Goal: Task Accomplishment & Management: Manage account settings

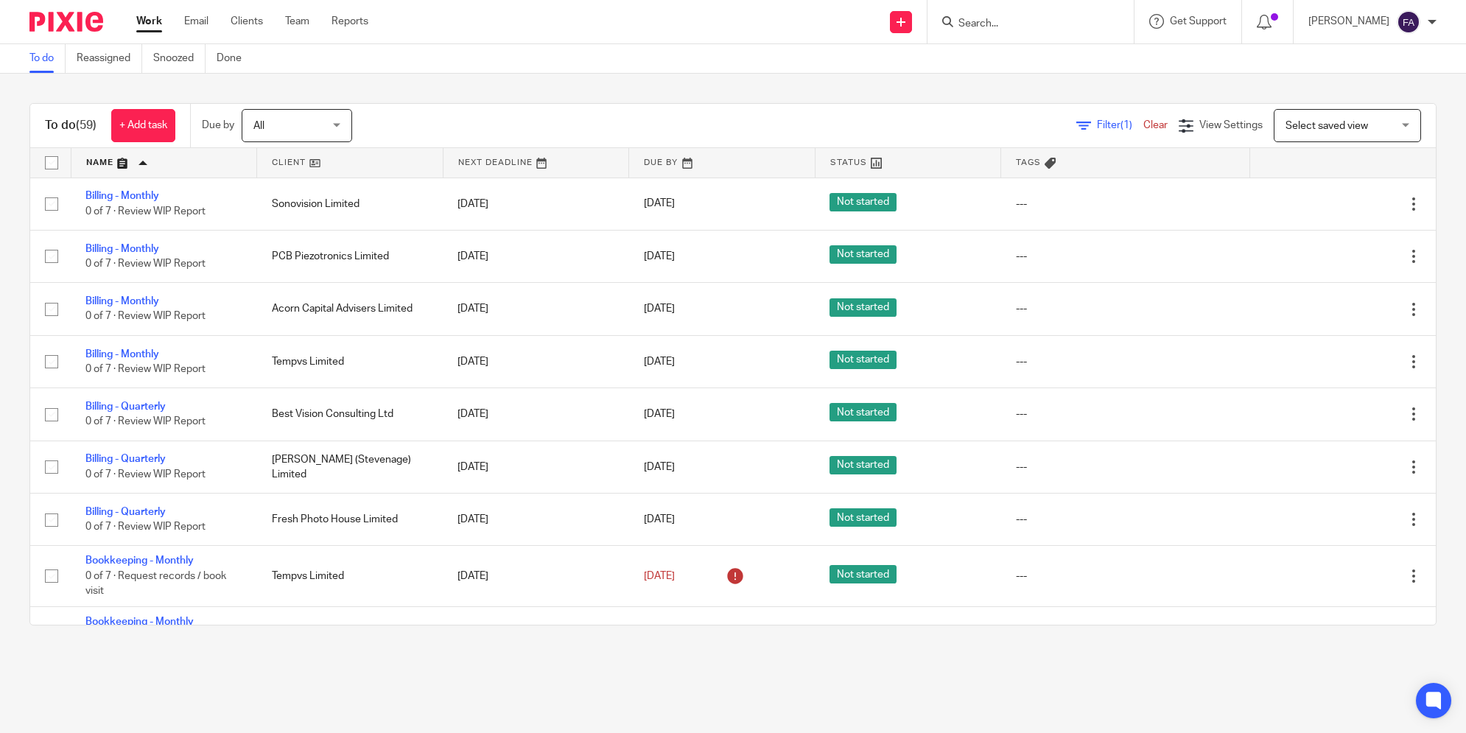
click at [645, 164] on link at bounding box center [722, 162] width 186 height 29
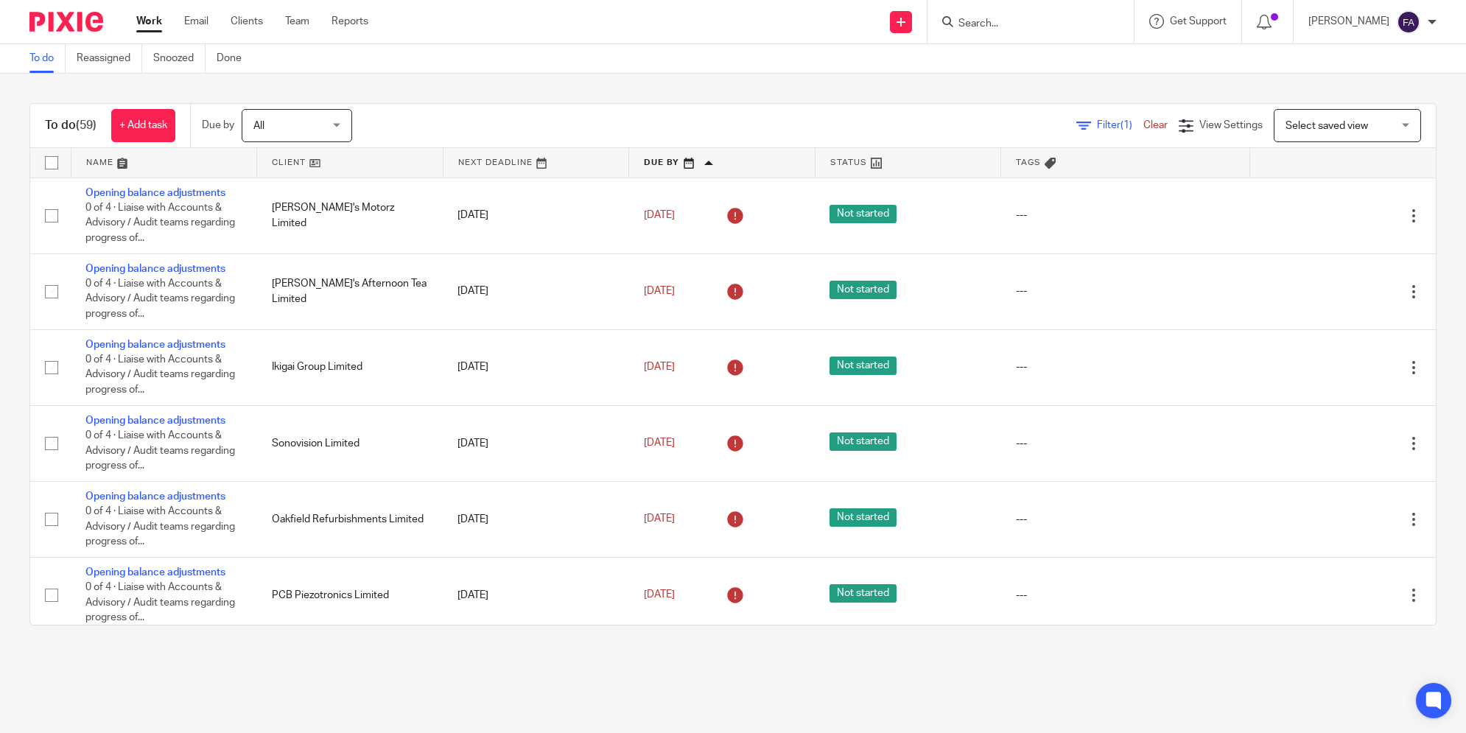
click at [645, 164] on link at bounding box center [722, 162] width 186 height 29
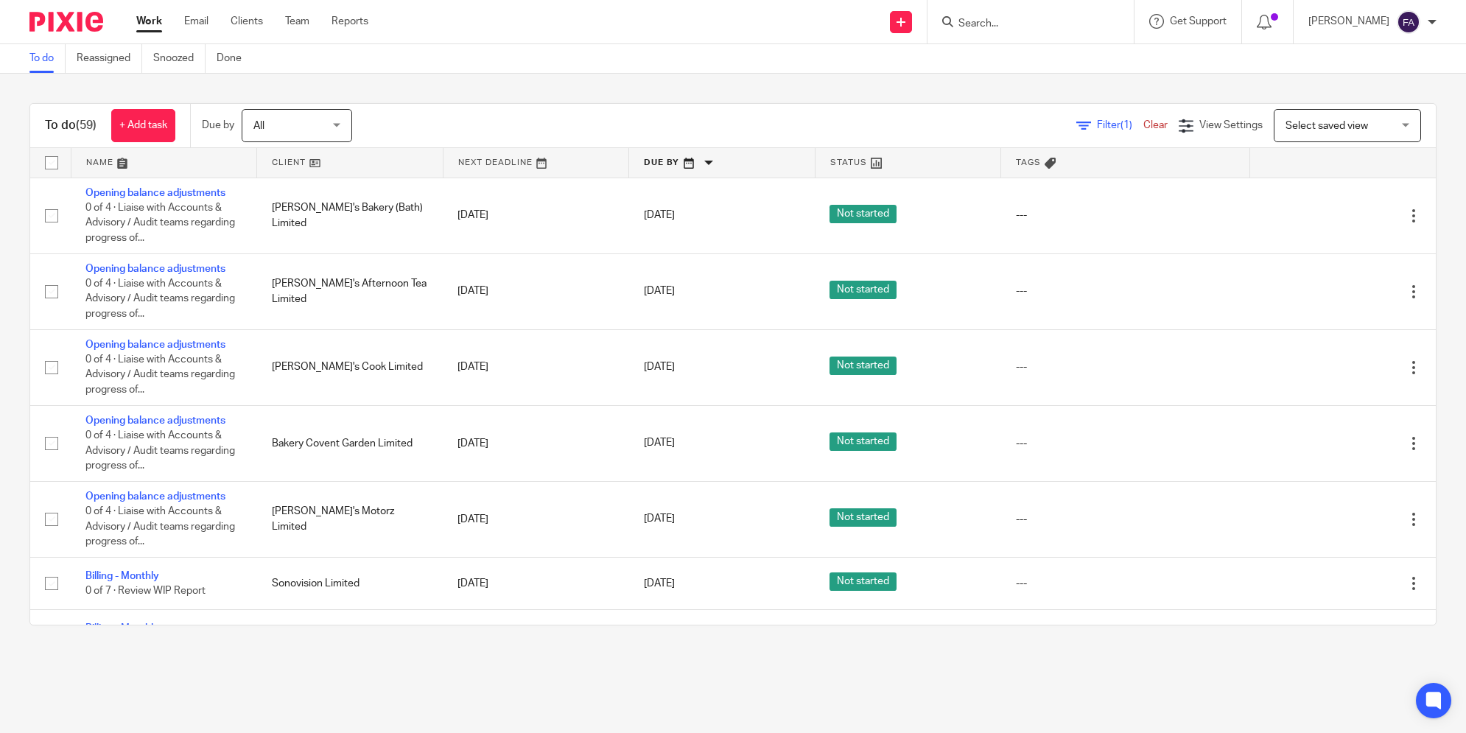
click at [642, 164] on link at bounding box center [722, 162] width 186 height 29
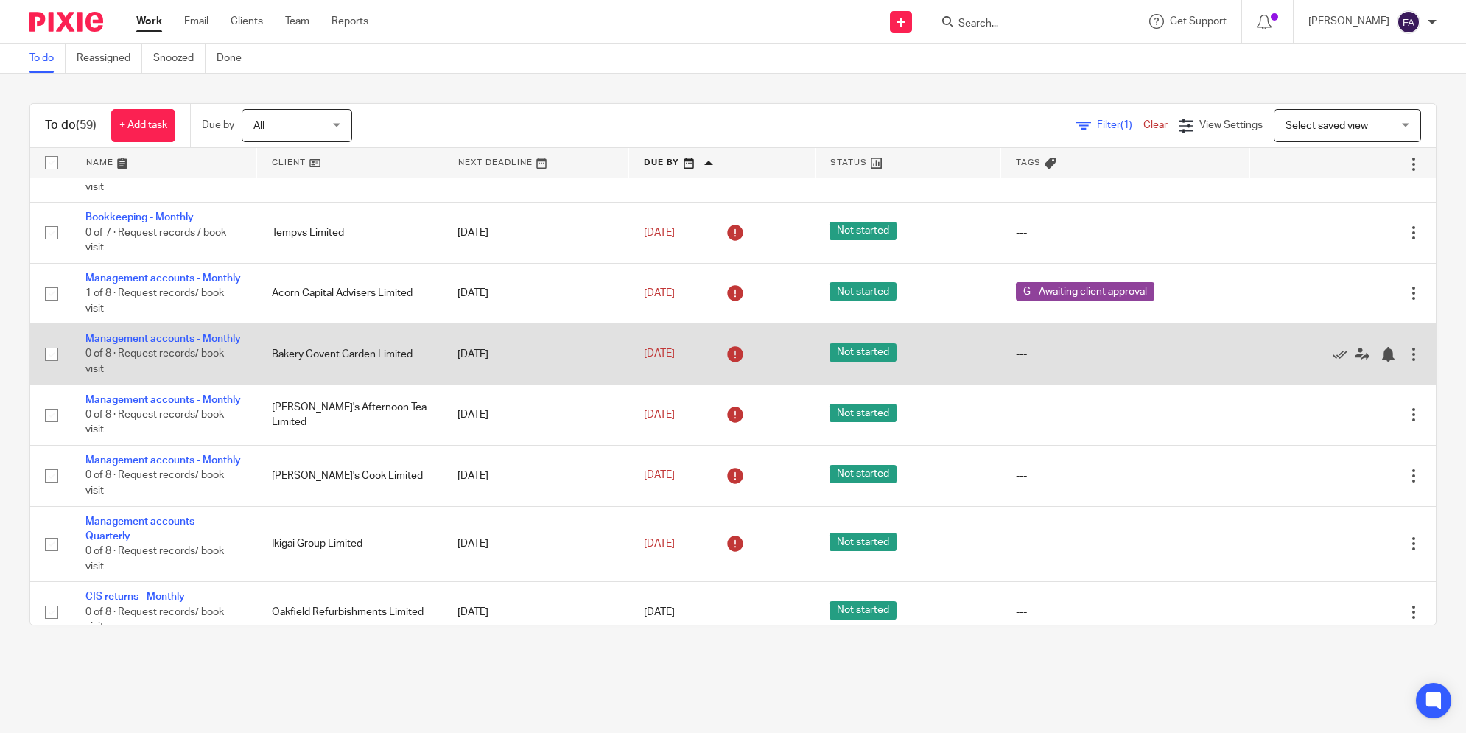
scroll to position [2045, 0]
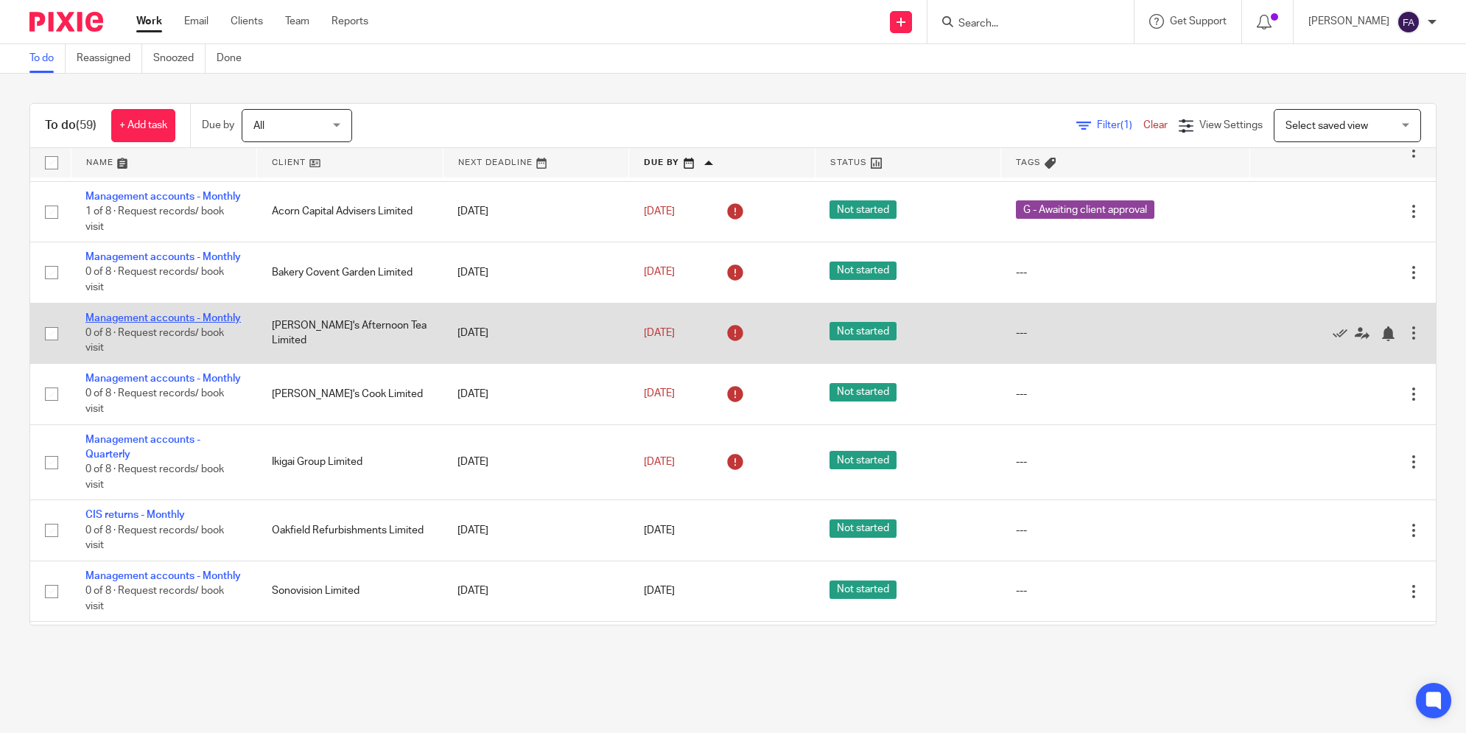
drag, startPoint x: 145, startPoint y: 398, endPoint x: 147, endPoint y: 390, distance: 8.4
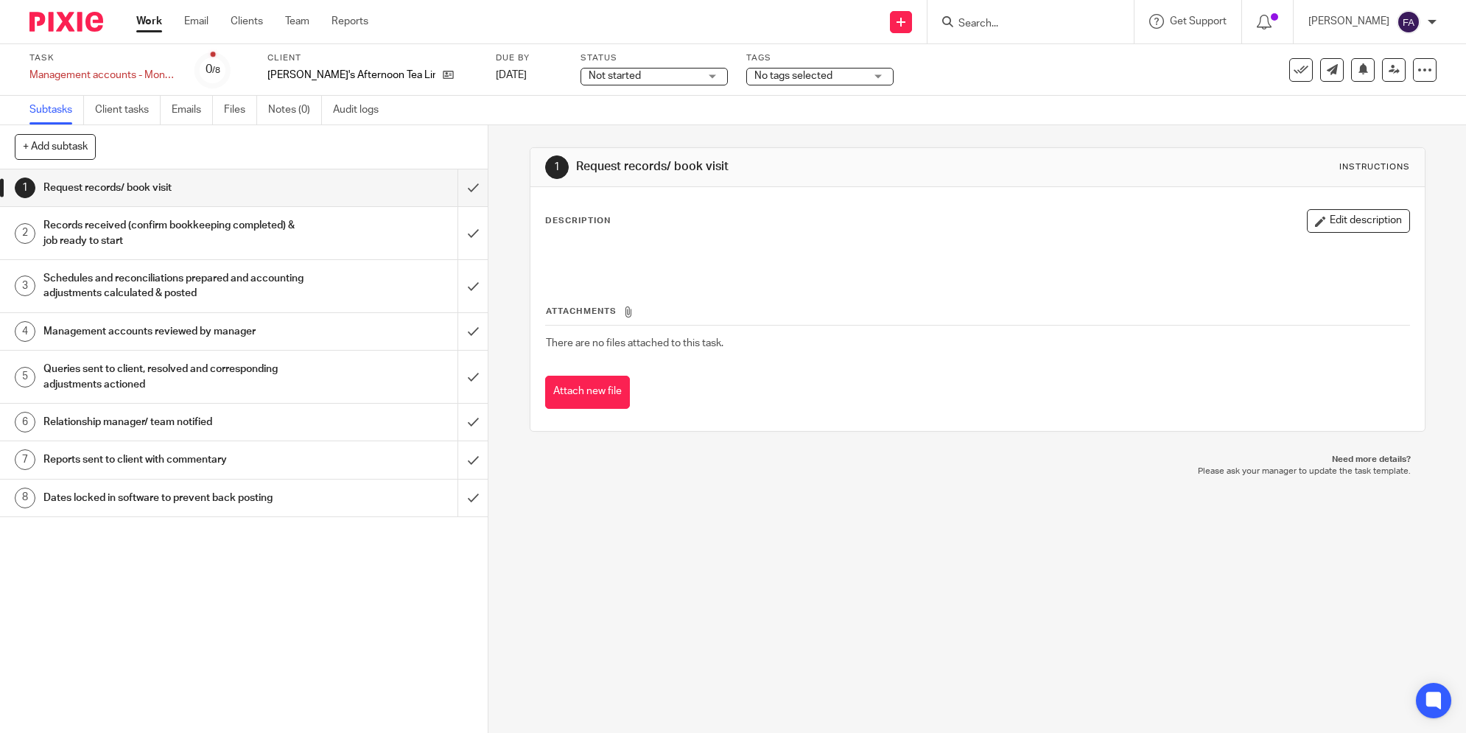
click at [781, 78] on span "No tags selected" at bounding box center [809, 75] width 110 height 15
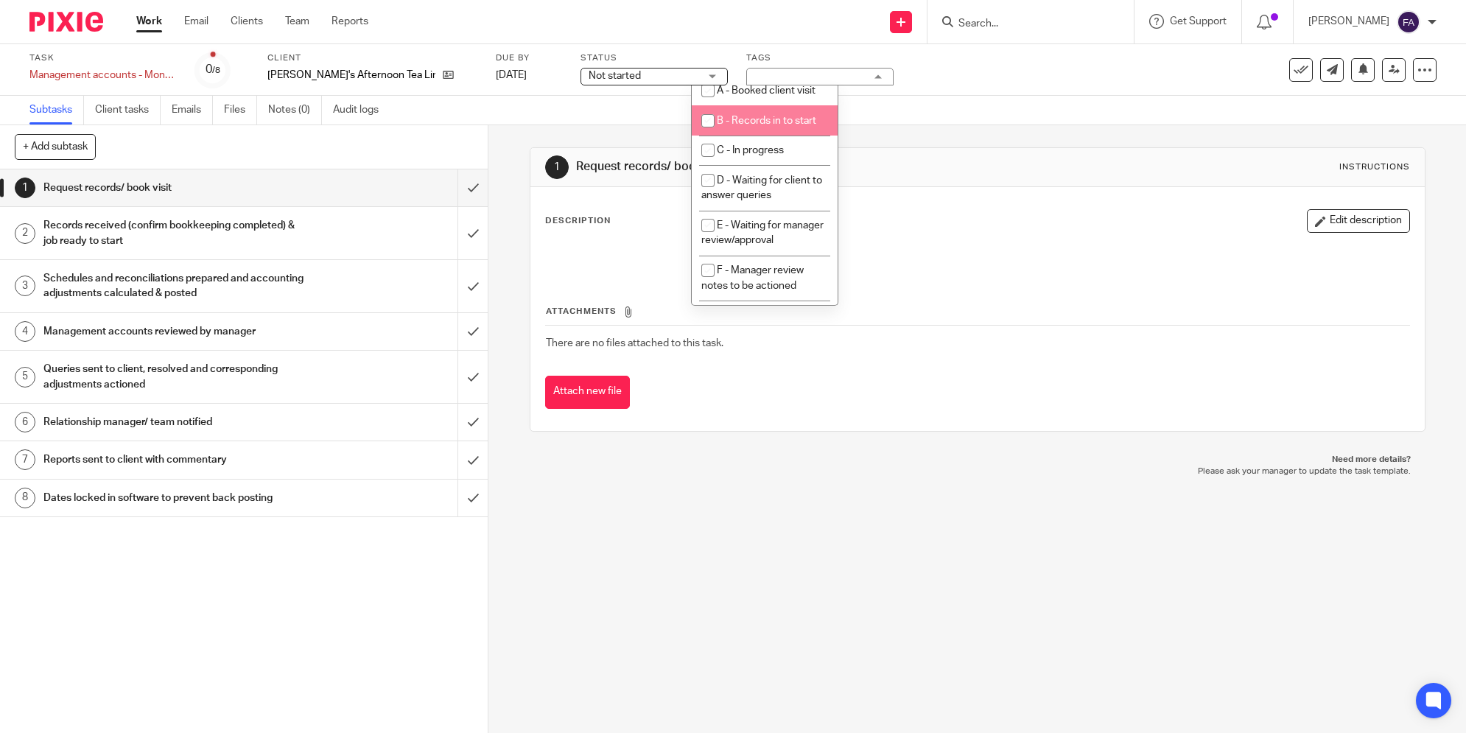
scroll to position [82, 0]
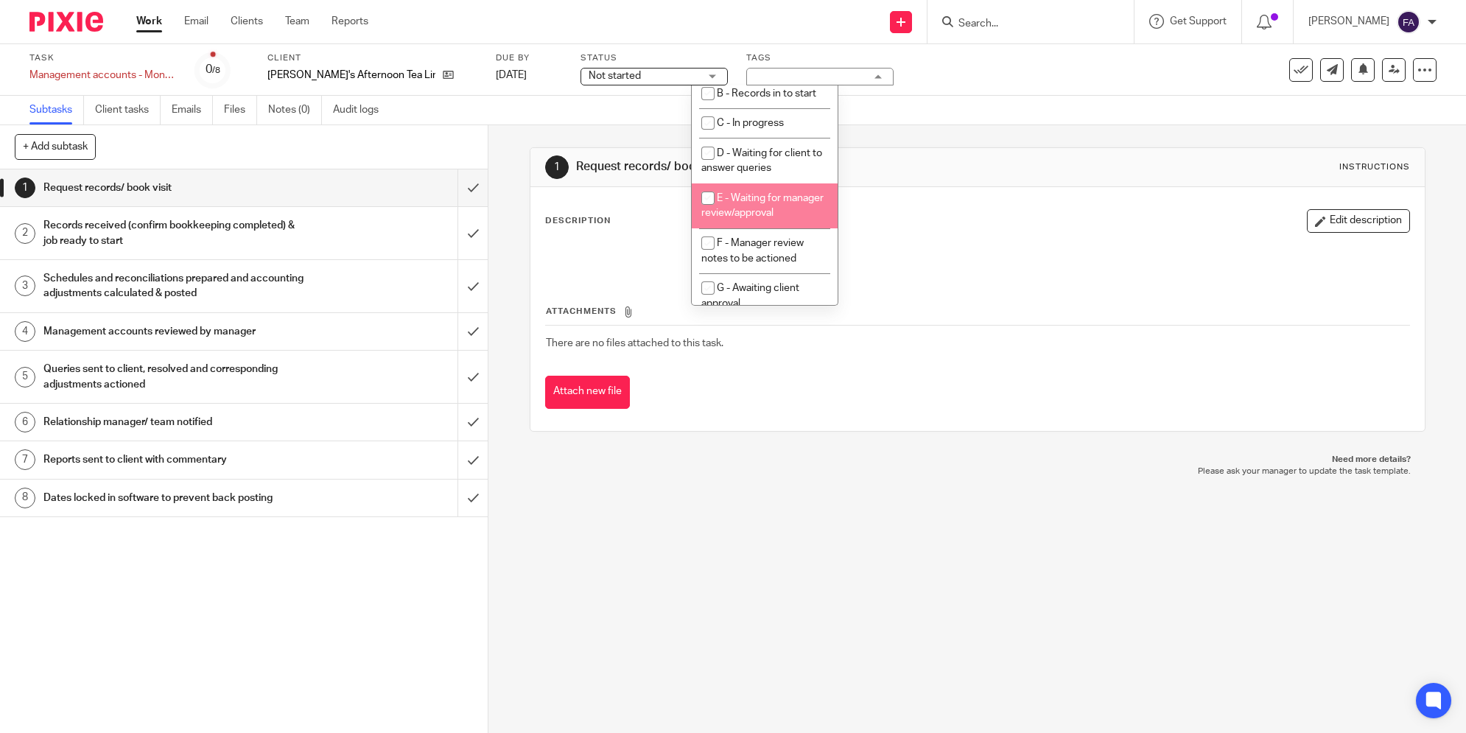
click at [785, 228] on li "E - Waiting for manager review/approval" at bounding box center [765, 205] width 146 height 45
checkbox input "true"
click at [911, 168] on h1 "Request records/ book visit" at bounding box center [792, 166] width 432 height 15
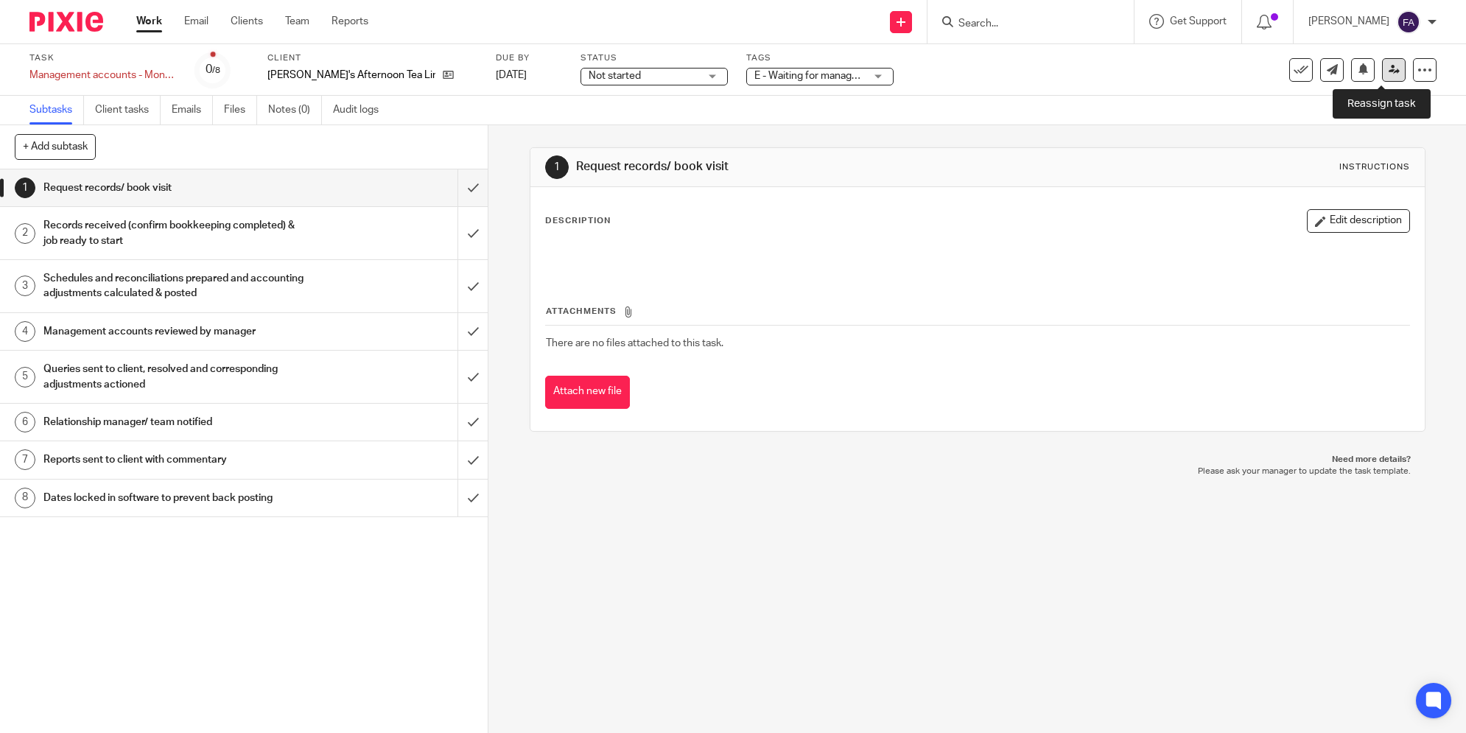
click at [1388, 64] on icon at bounding box center [1393, 69] width 11 height 11
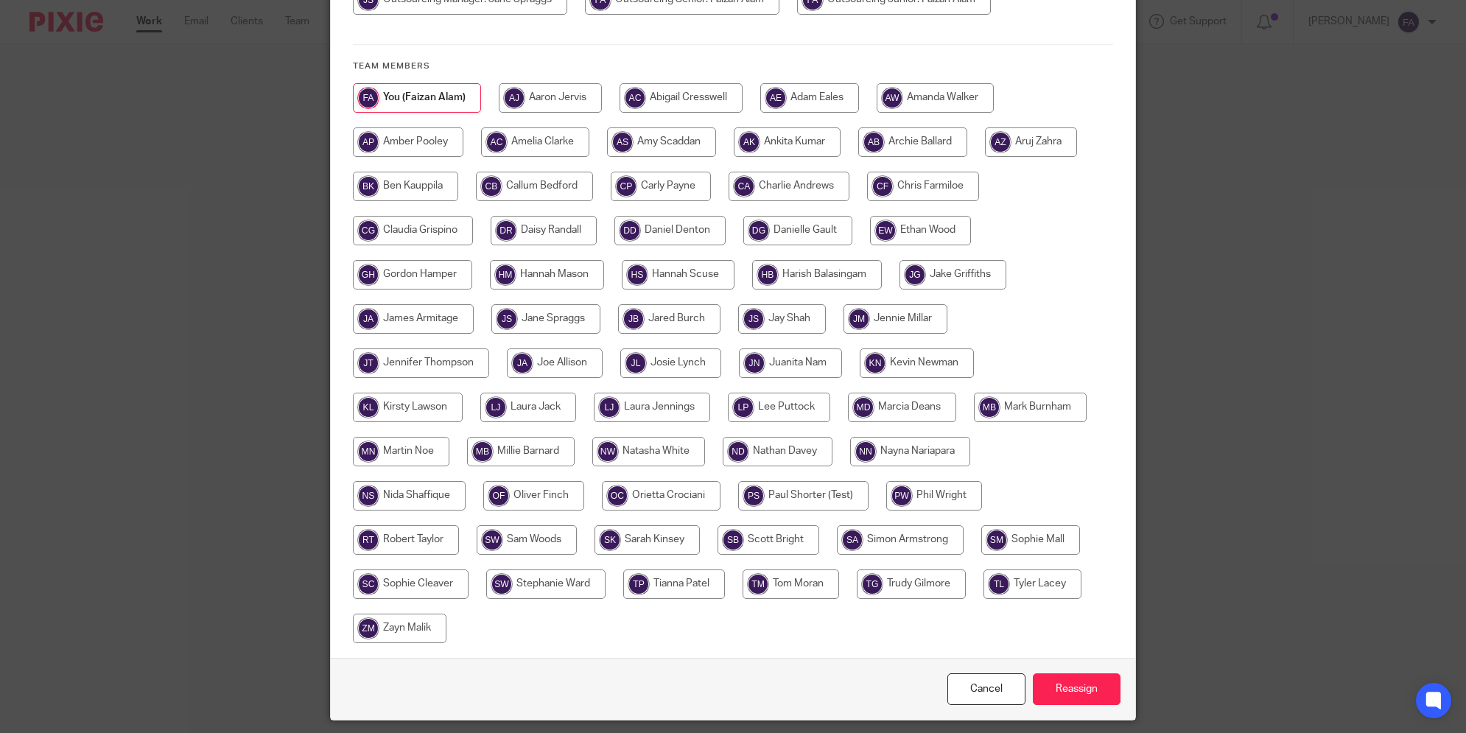
scroll to position [245, 0]
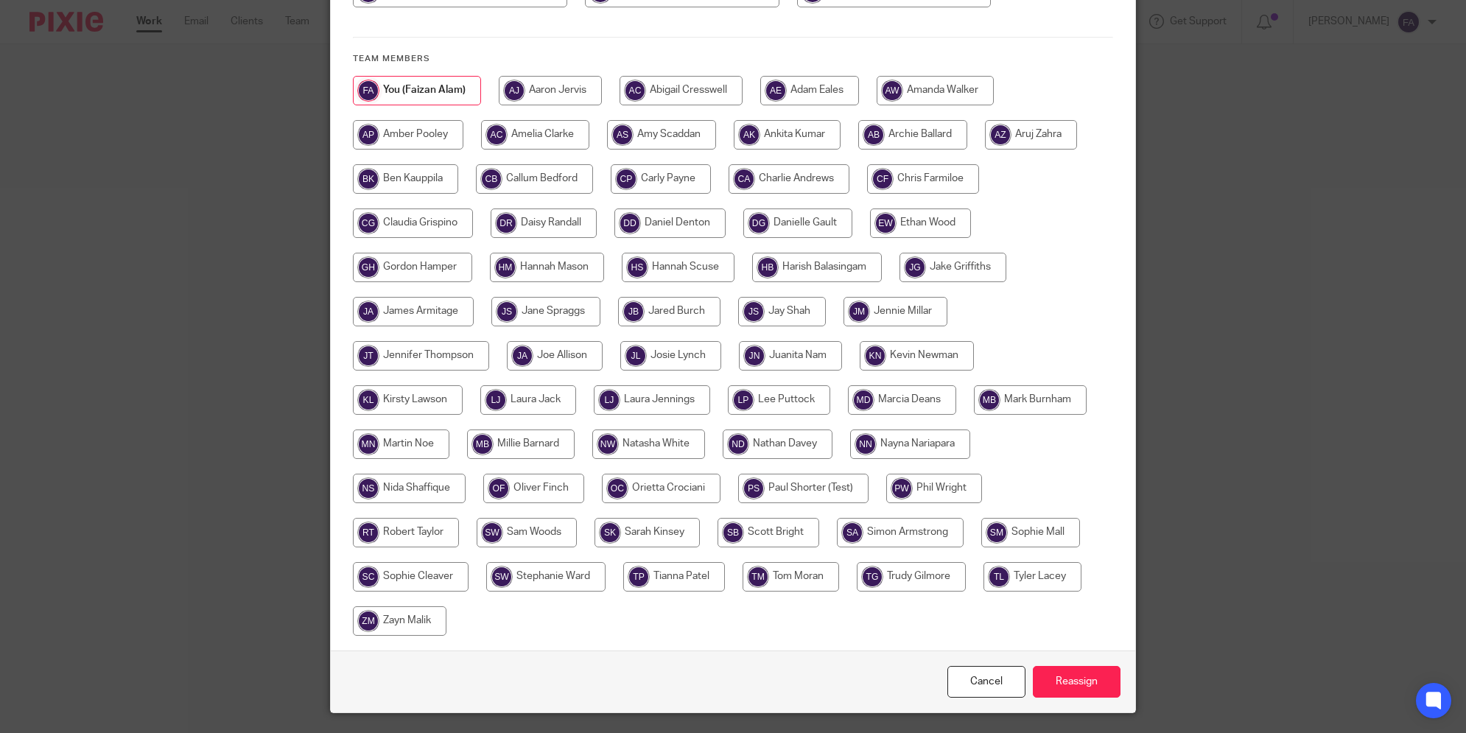
click at [630, 182] on input "radio" at bounding box center [661, 178] width 100 height 29
radio input "true"
click at [958, 689] on link "Cancel" at bounding box center [986, 682] width 78 height 32
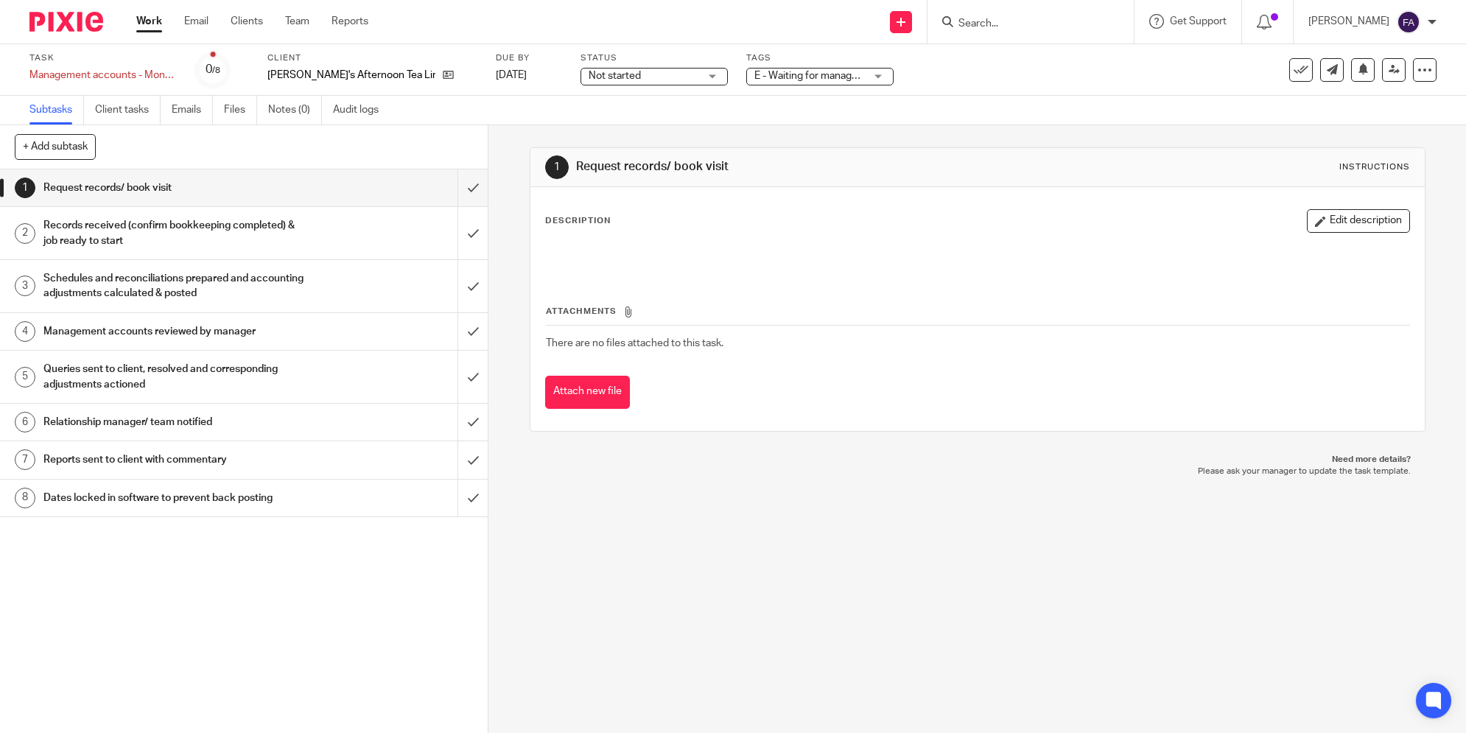
click at [589, 499] on div "1 Request records/ book visit Instructions Description Edit description Attachm…" at bounding box center [976, 429] width 977 height 608
click at [754, 77] on span "E - Waiting for manager review/approval" at bounding box center [844, 76] width 181 height 10
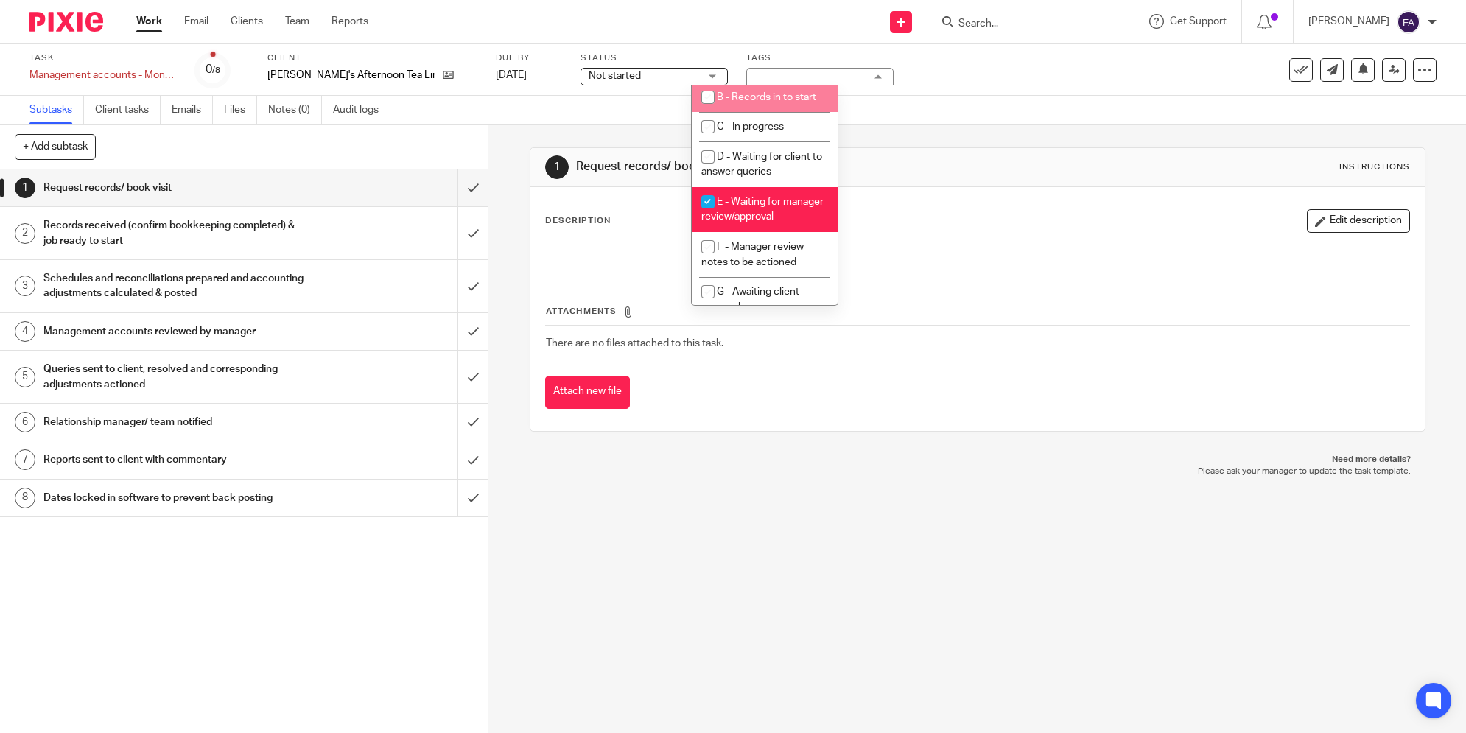
scroll to position [175, 0]
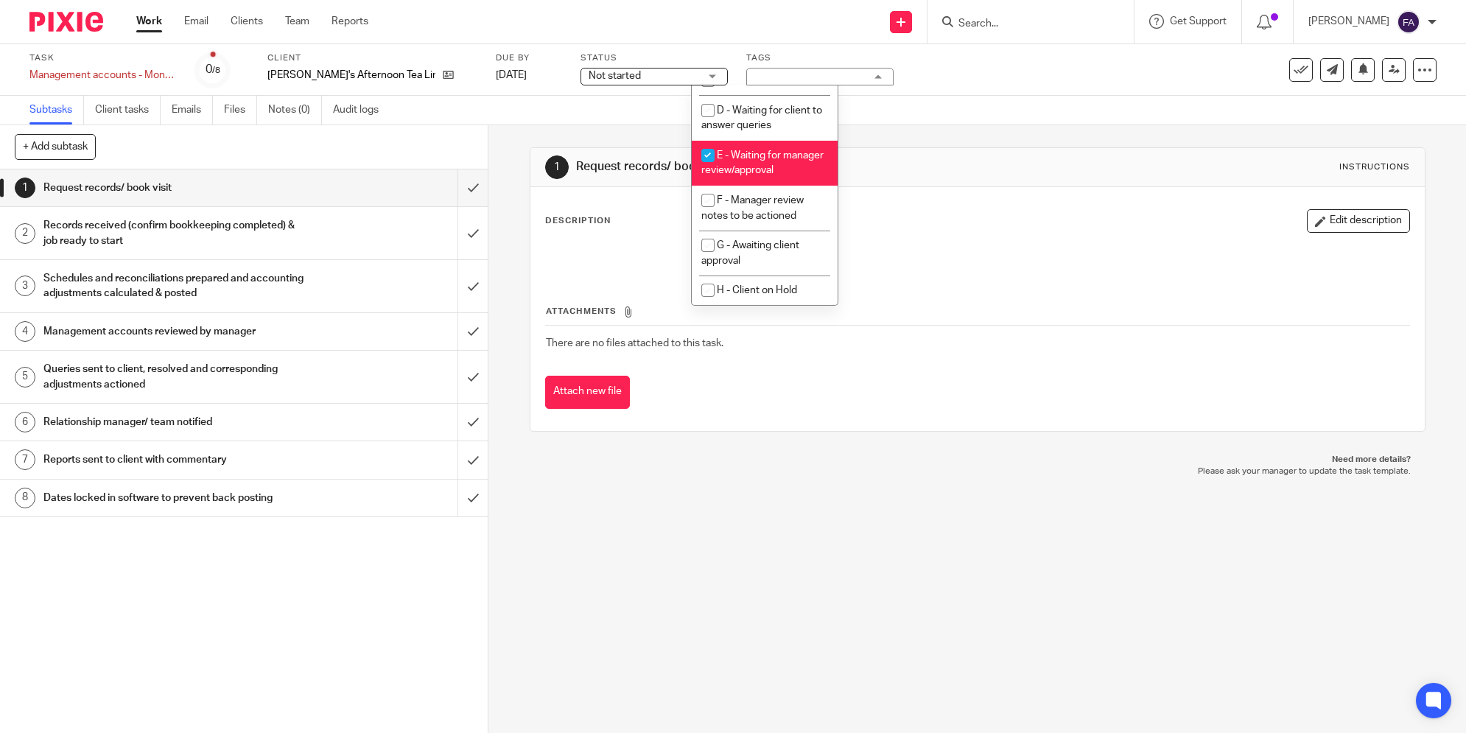
click at [769, 142] on li "E - Waiting for manager review/approval" at bounding box center [765, 163] width 146 height 45
checkbox input "false"
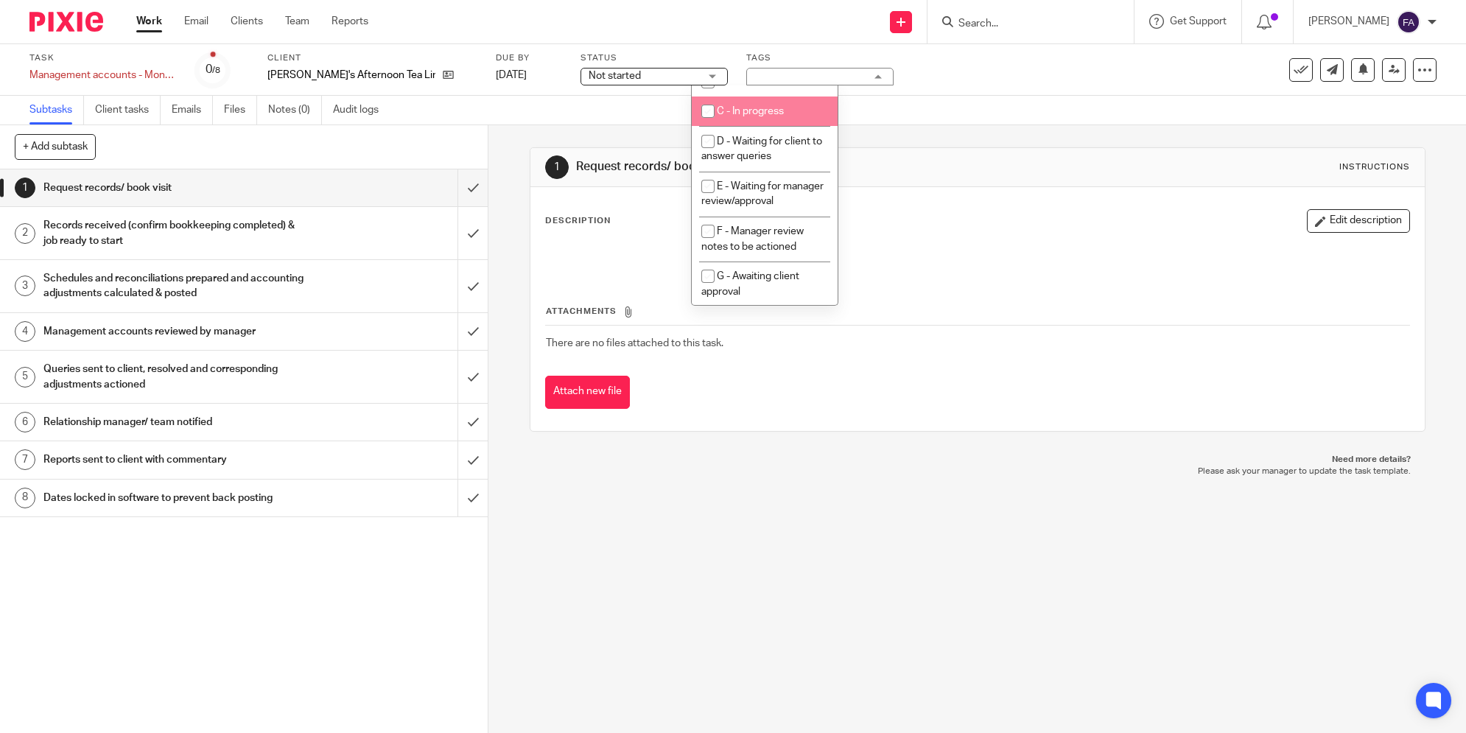
click at [762, 116] on span "C - In progress" at bounding box center [750, 111] width 67 height 10
click at [899, 133] on div "1 Request records/ book visit Instructions Description Edit description Attachm…" at bounding box center [978, 289] width 896 height 328
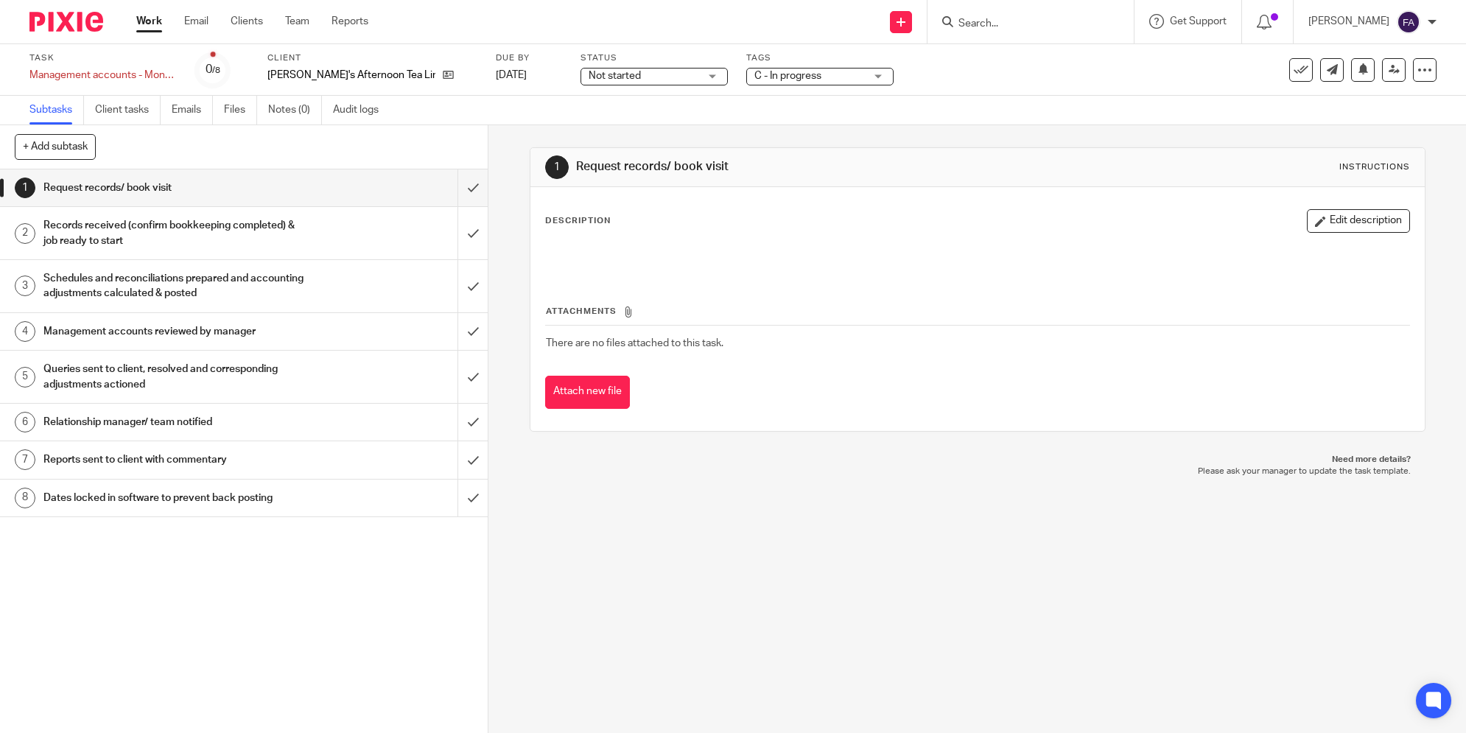
click at [754, 80] on span "C - In progress" at bounding box center [787, 76] width 67 height 10
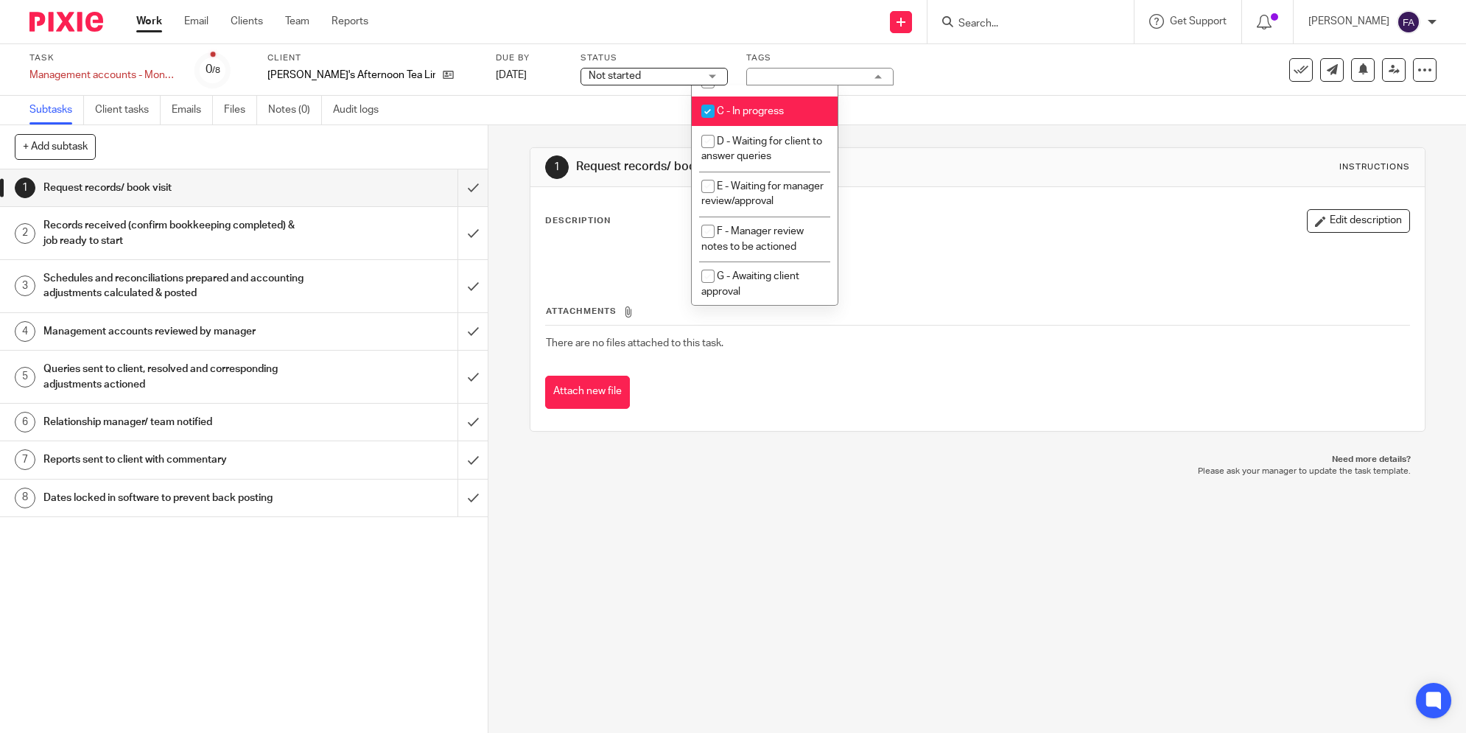
click at [731, 116] on span "C - In progress" at bounding box center [750, 111] width 67 height 10
checkbox input "false"
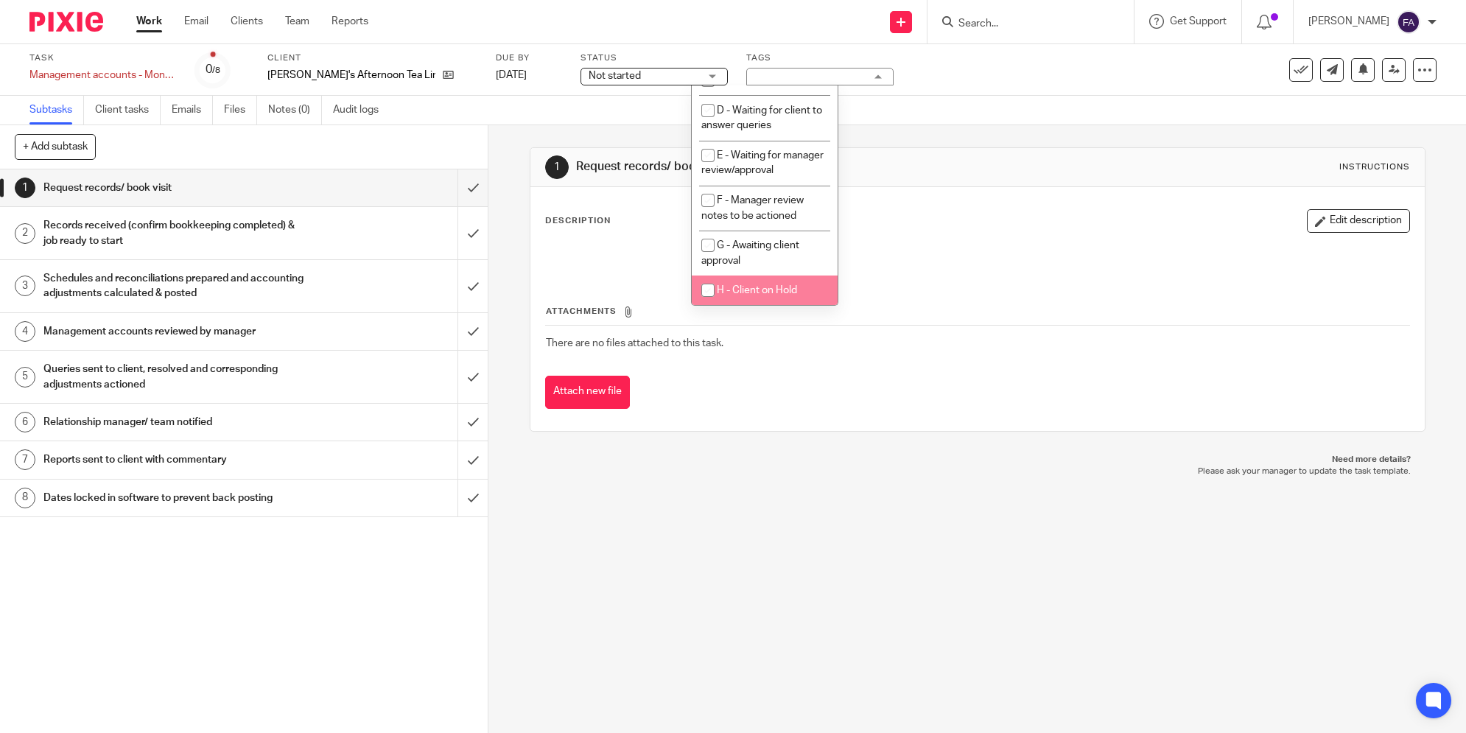
scroll to position [175, 0]
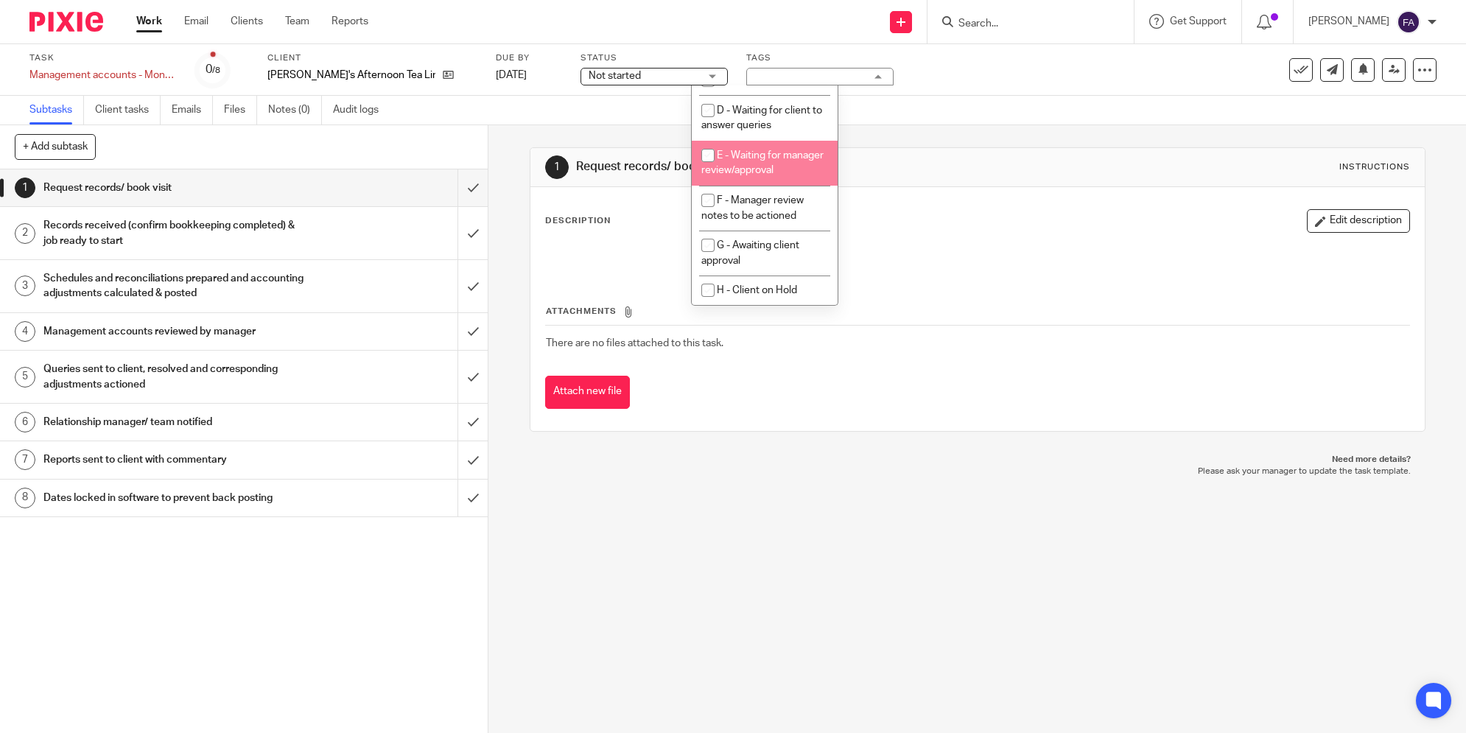
click at [742, 152] on li "E - Waiting for manager review/approval" at bounding box center [765, 163] width 146 height 45
checkbox input "true"
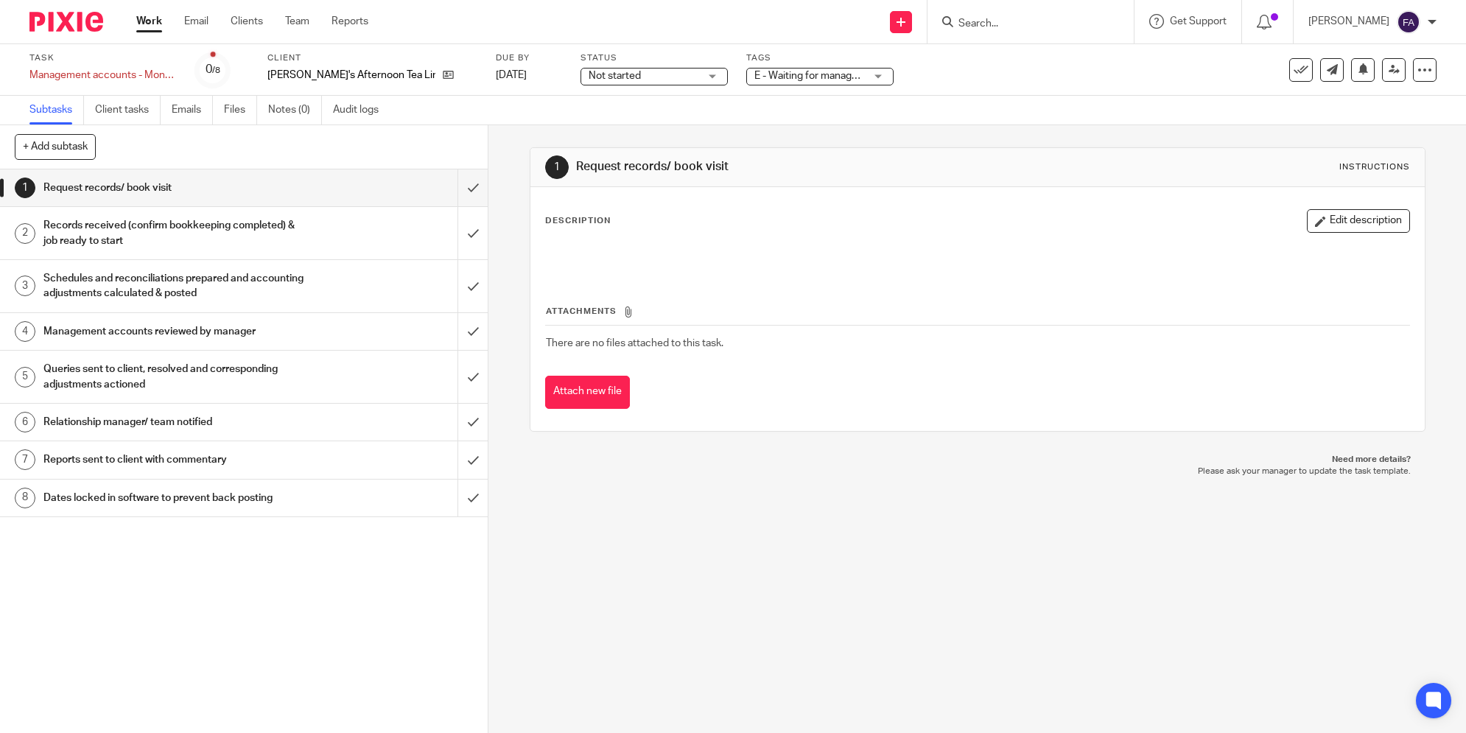
click at [608, 116] on div "Subtasks Client tasks Emails Files Notes (0) Audit logs" at bounding box center [733, 110] width 1466 height 29
click at [1388, 67] on icon at bounding box center [1393, 69] width 11 height 11
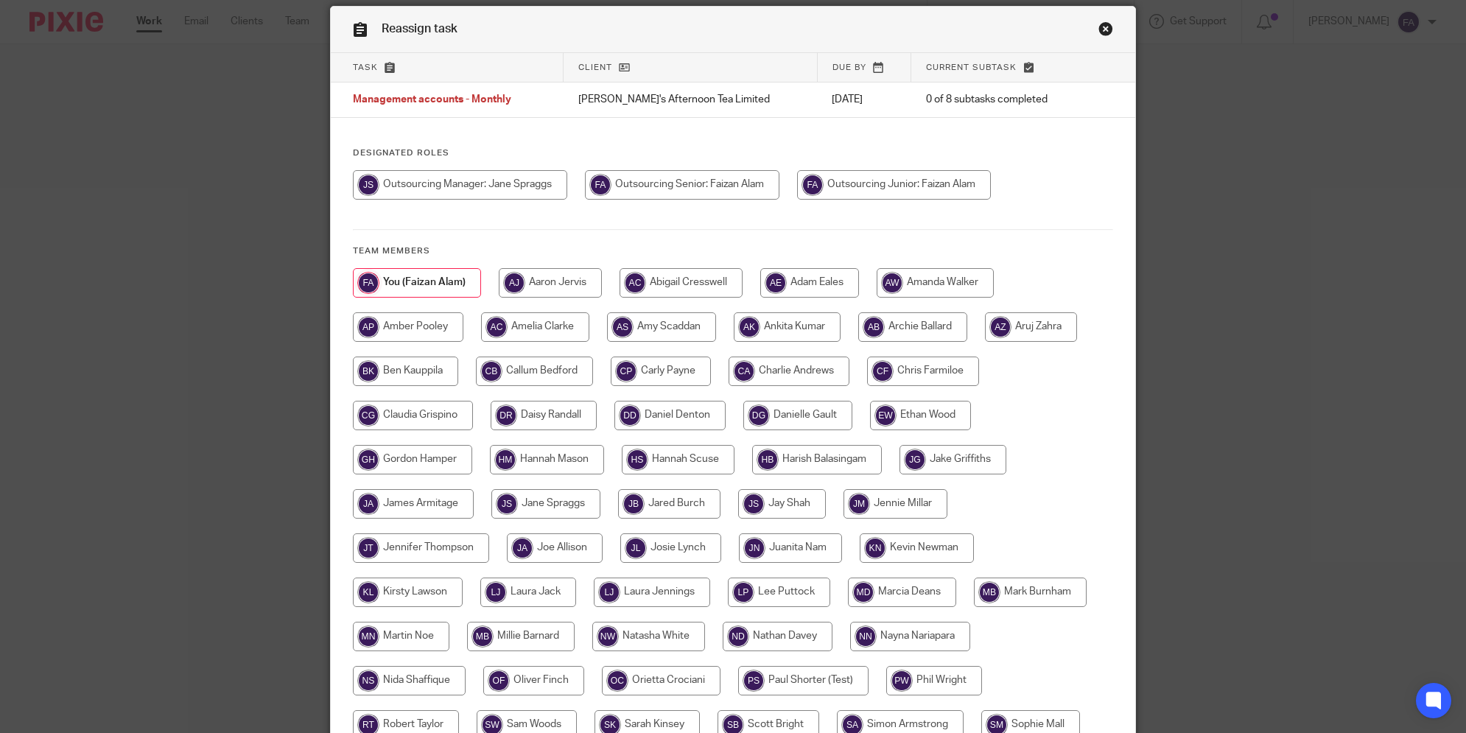
scroll to position [82, 0]
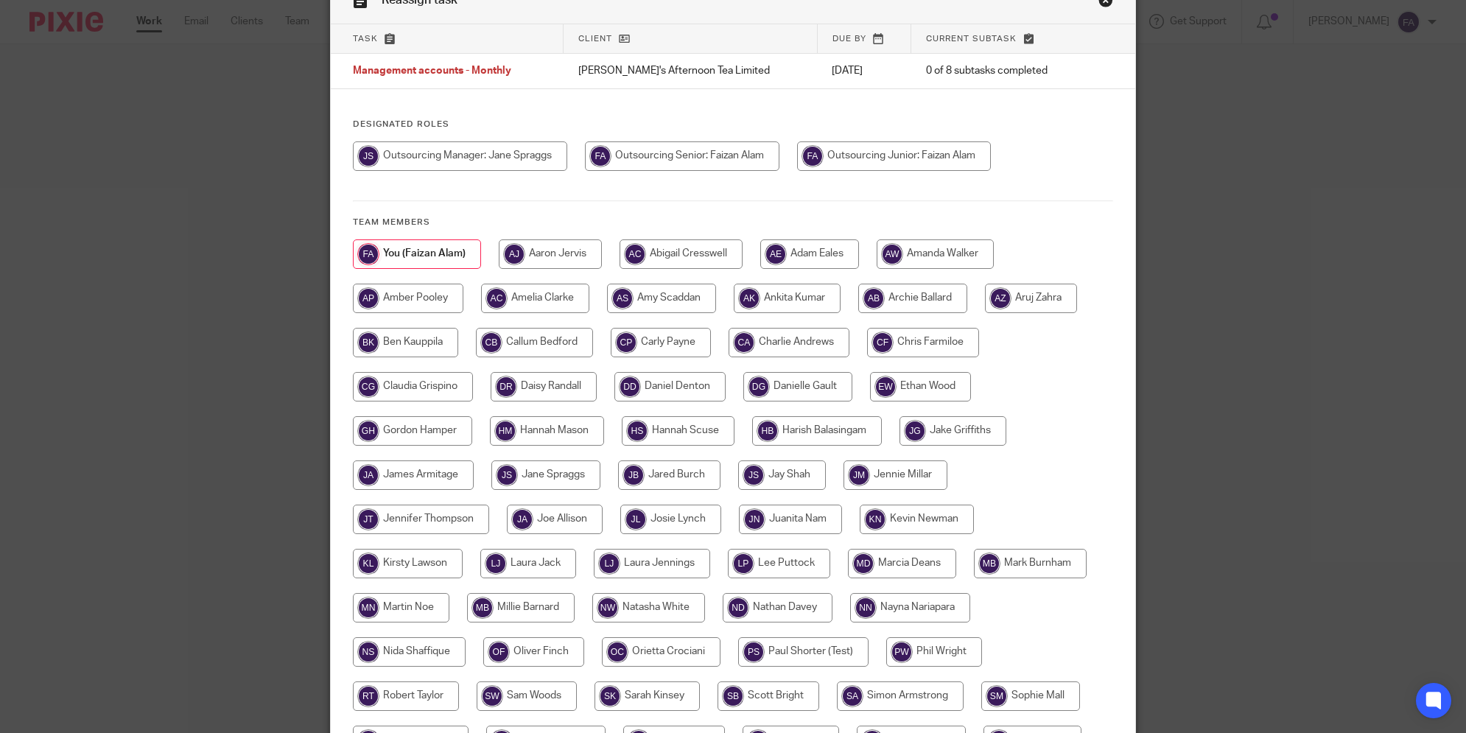
click at [638, 340] on input "radio" at bounding box center [661, 342] width 100 height 29
radio input "true"
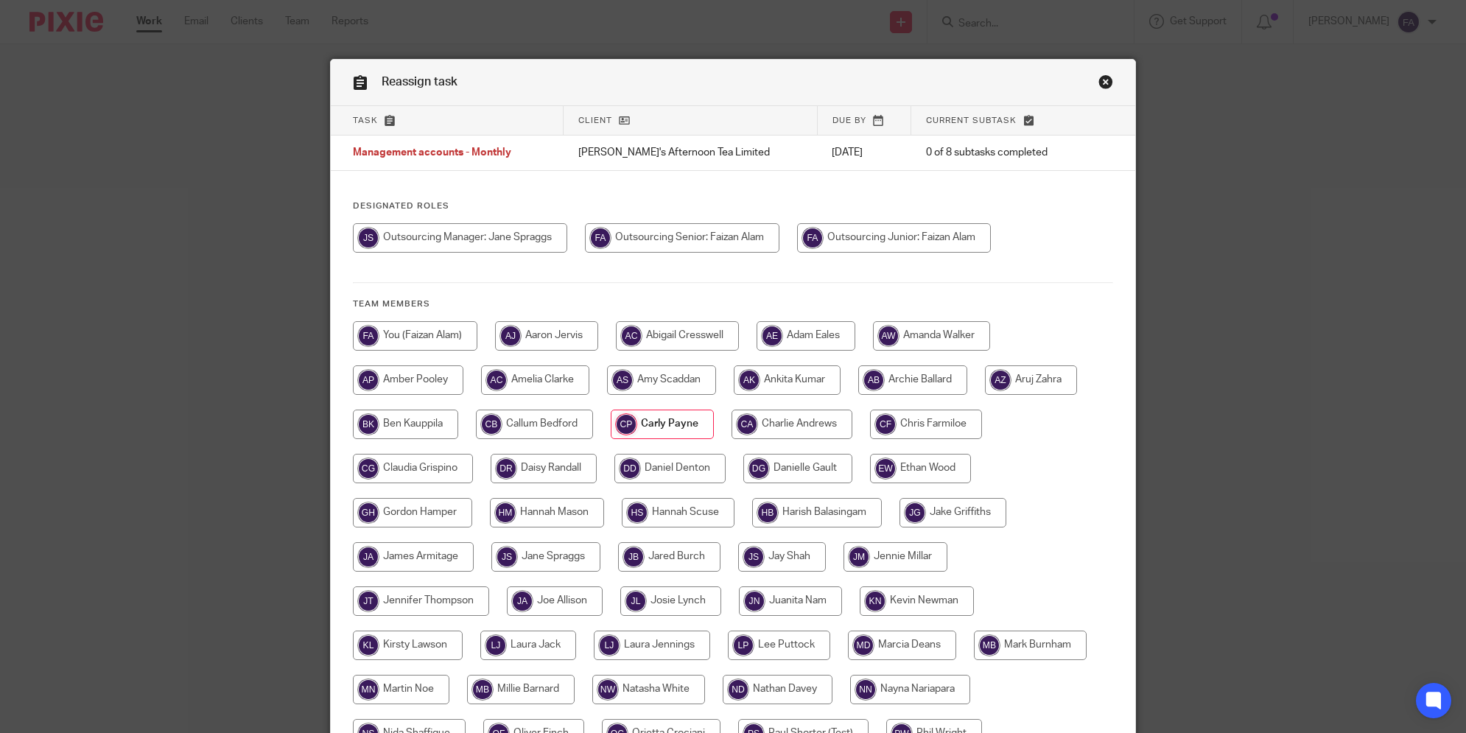
scroll to position [284, 0]
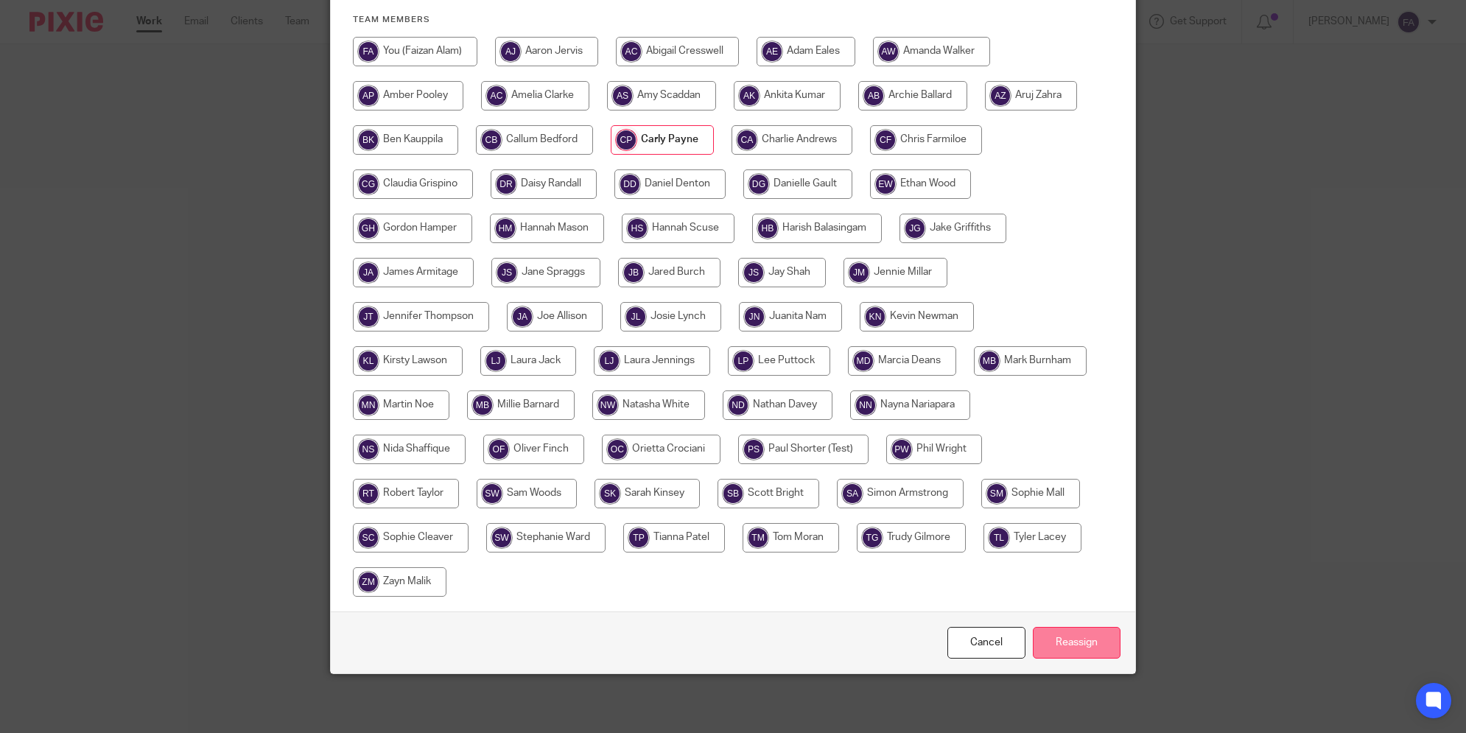
click at [1061, 643] on input "Reassign" at bounding box center [1077, 643] width 88 height 32
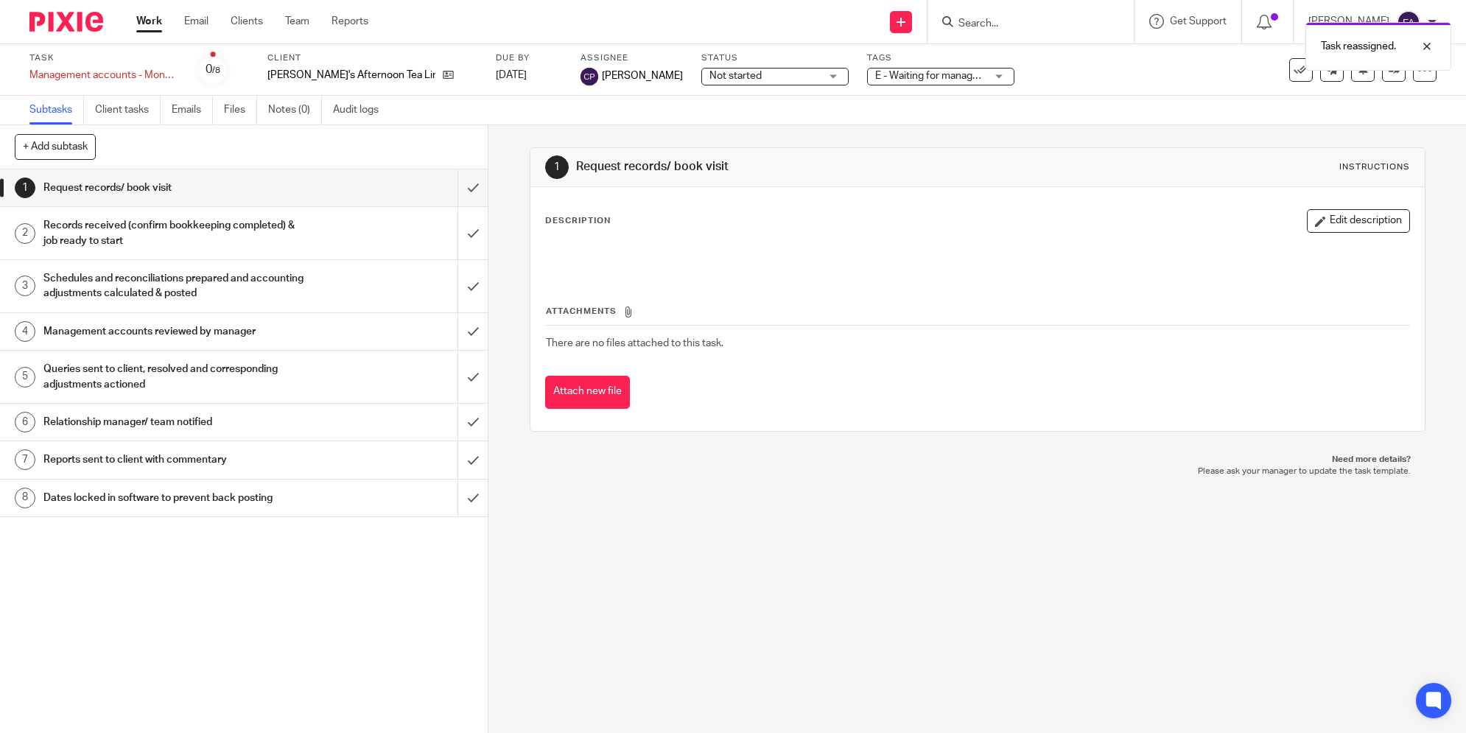
click at [709, 68] on span "Not started" at bounding box center [764, 75] width 110 height 15
click at [503, 115] on div "Subtasks Client tasks Emails Files Notes (0) Audit logs" at bounding box center [733, 110] width 1466 height 29
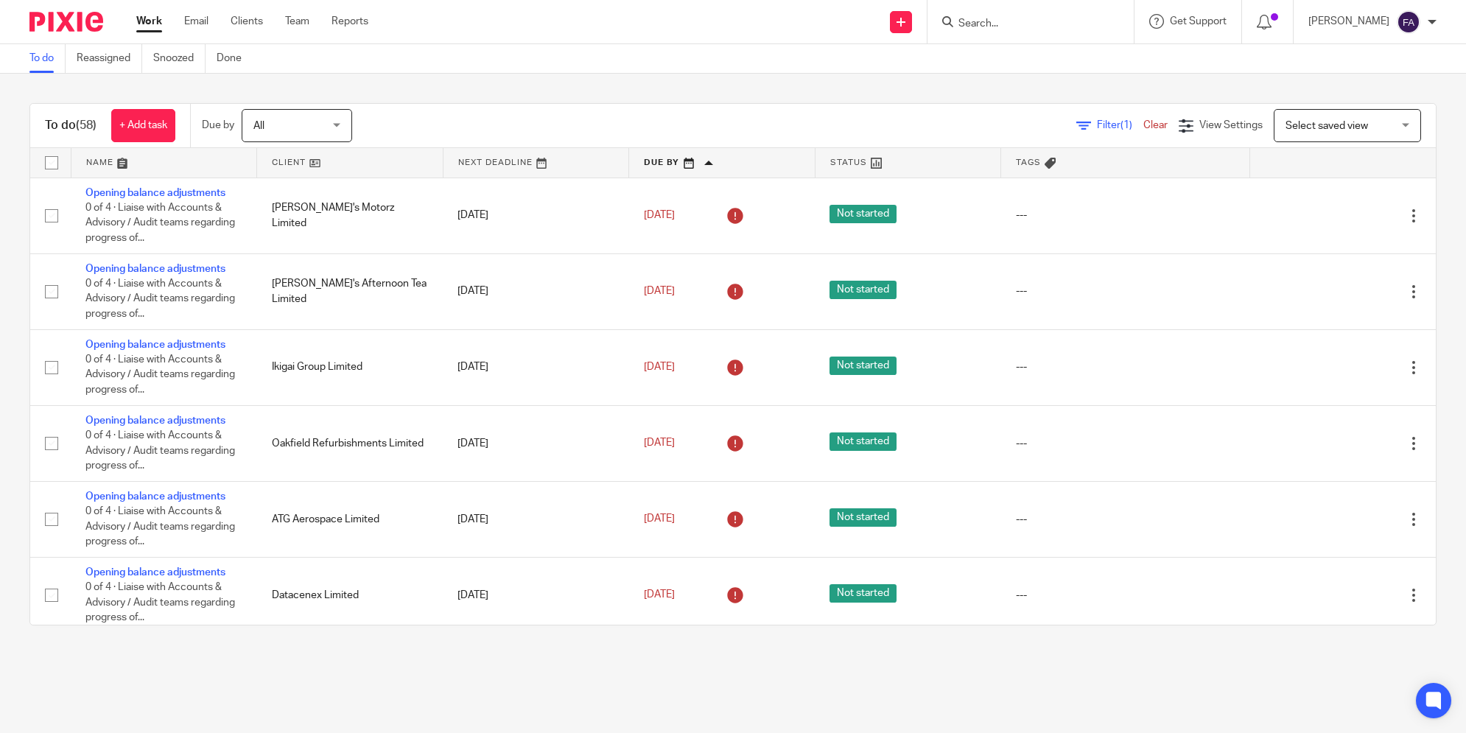
click at [13, 275] on div "To do (58) + Add task Due by All All [DATE] [DATE] This week Next week This mon…" at bounding box center [733, 364] width 1466 height 581
